Goal: Find specific page/section: Find specific page/section

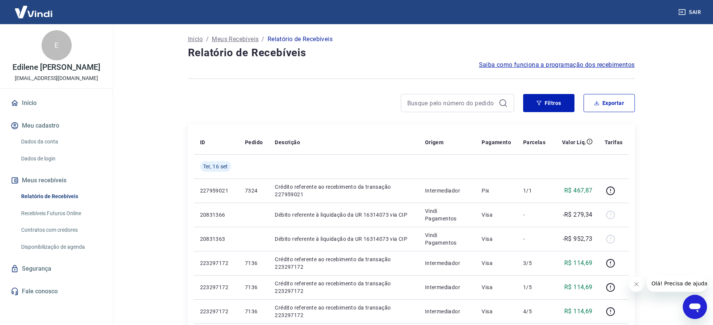
click at [48, 195] on link "Relatório de Recebíveis" at bounding box center [61, 196] width 86 height 15
